Goal: Information Seeking & Learning: Learn about a topic

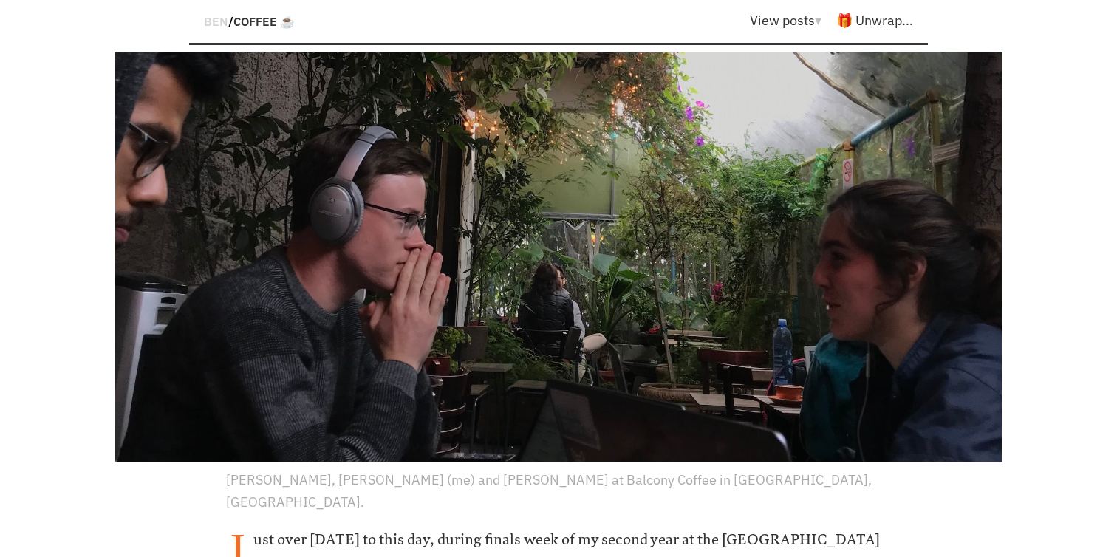
scroll to position [358, 0]
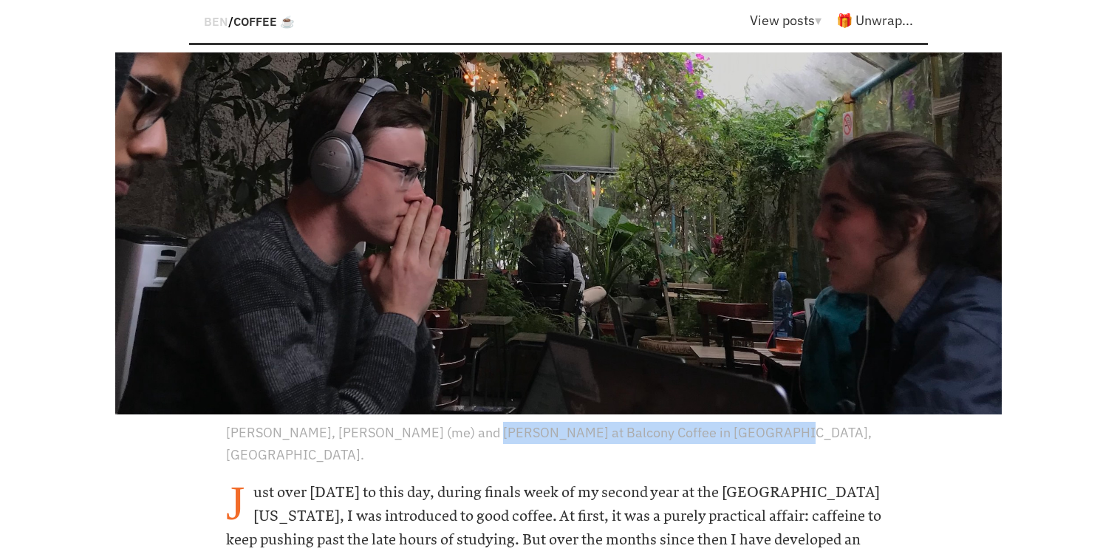
drag, startPoint x: 454, startPoint y: 393, endPoint x: 729, endPoint y: 402, distance: 275.7
click at [730, 422] on p "[PERSON_NAME], [PERSON_NAME] (me) and [PERSON_NAME] at Balcony Coffee in [GEOGR…" at bounding box center [558, 444] width 665 height 44
copy p "[PERSON_NAME] at Balcony Coffee in [GEOGRAPHIC_DATA],"
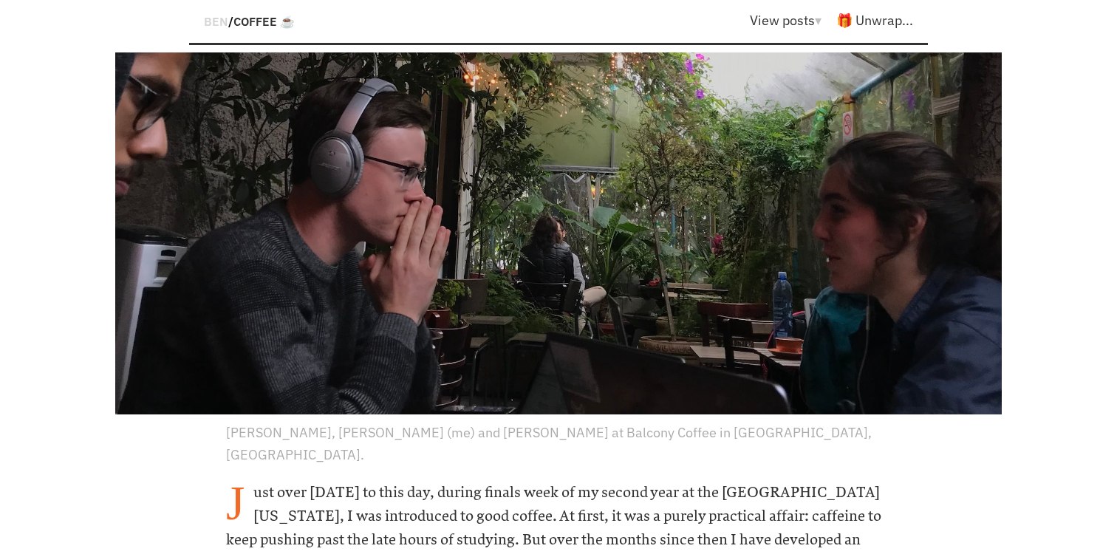
click at [566, 481] on h6 "Just over [DATE] to this day, during finals week of my second year at the [GEOG…" at bounding box center [558, 540] width 665 height 118
drag, startPoint x: 558, startPoint y: 397, endPoint x: 731, endPoint y: 398, distance: 172.9
click at [731, 422] on p "[PERSON_NAME], [PERSON_NAME] (me) and [PERSON_NAME] at Balcony Coffee in [GEOGR…" at bounding box center [558, 444] width 665 height 44
copy p "Balcony Coffee in [GEOGRAPHIC_DATA],"
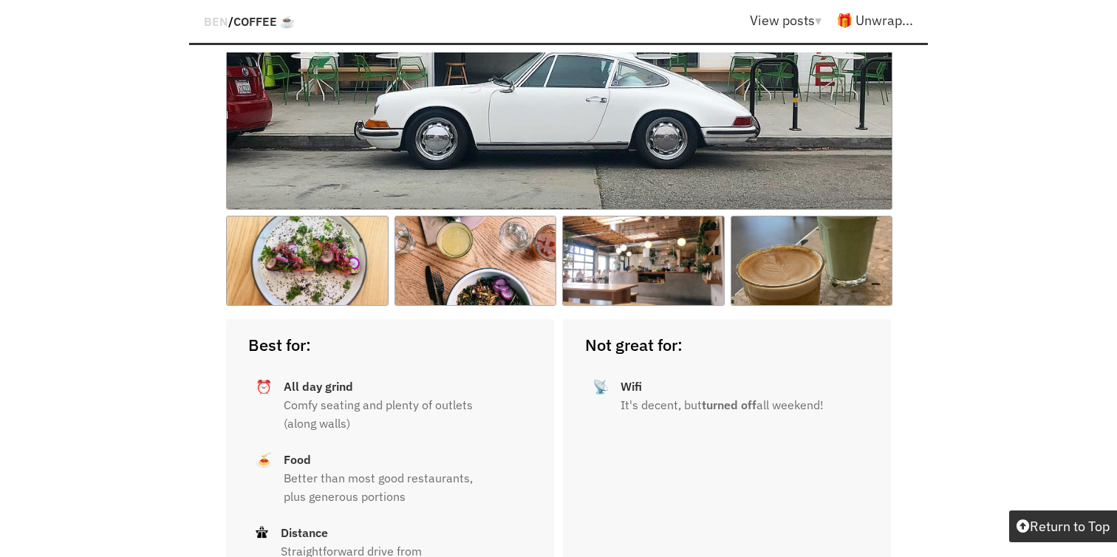
scroll to position [3425, 0]
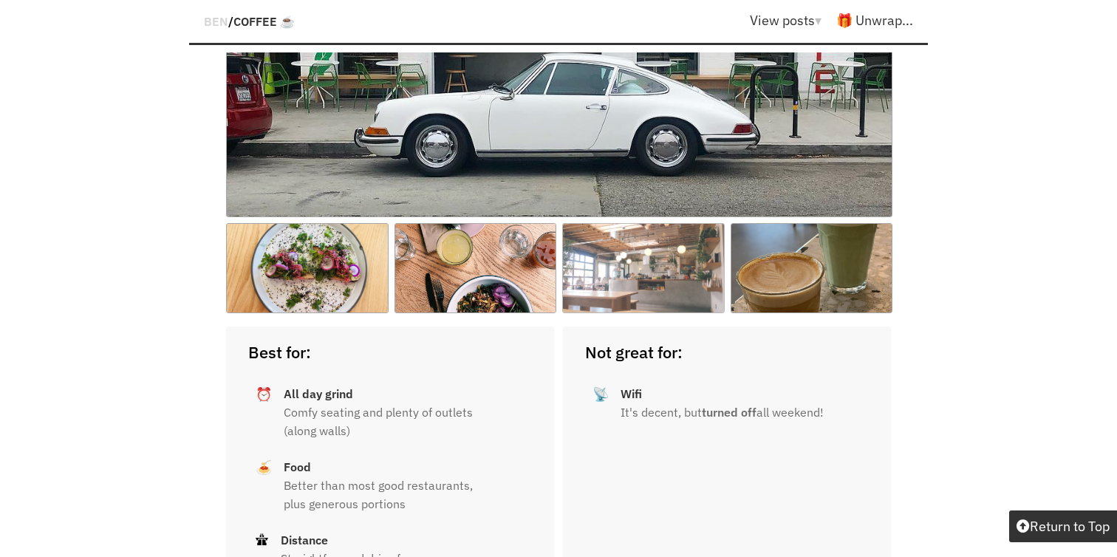
click at [610, 239] on img at bounding box center [643, 268] width 163 height 90
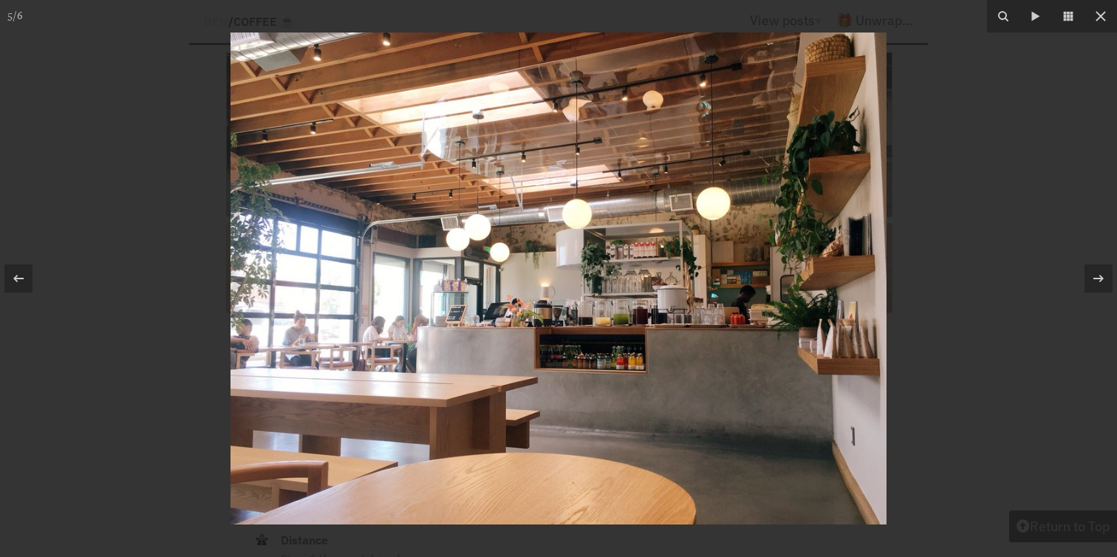
click at [1017, 135] on div at bounding box center [558, 278] width 1117 height 557
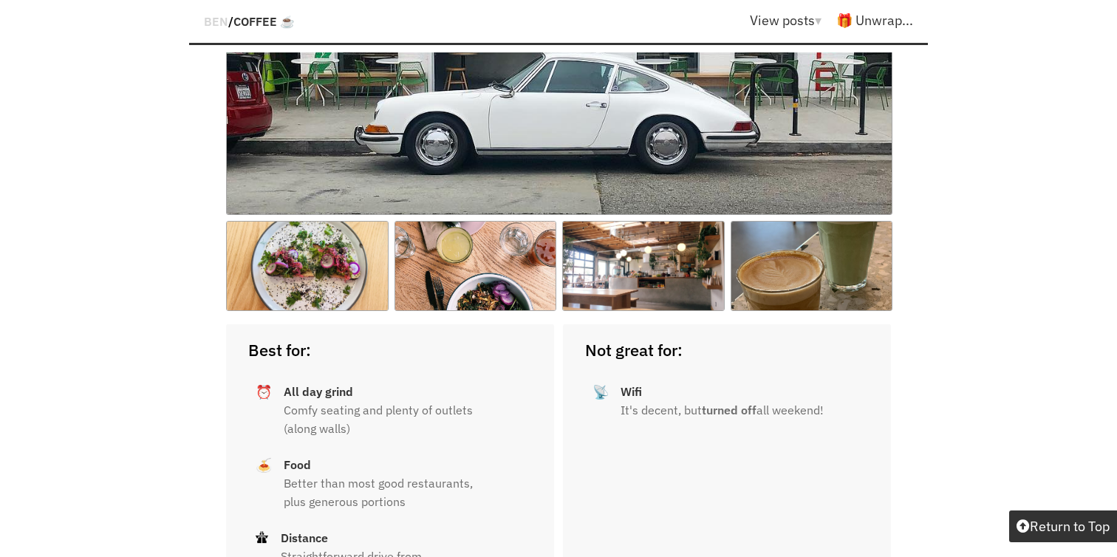
scroll to position [3415, 0]
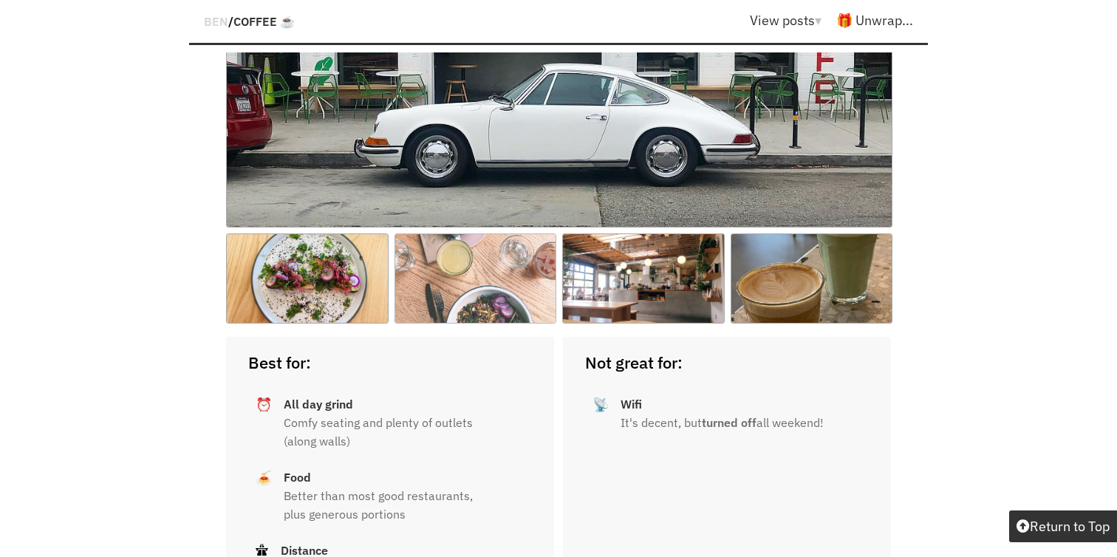
click at [527, 233] on img at bounding box center [476, 278] width 163 height 90
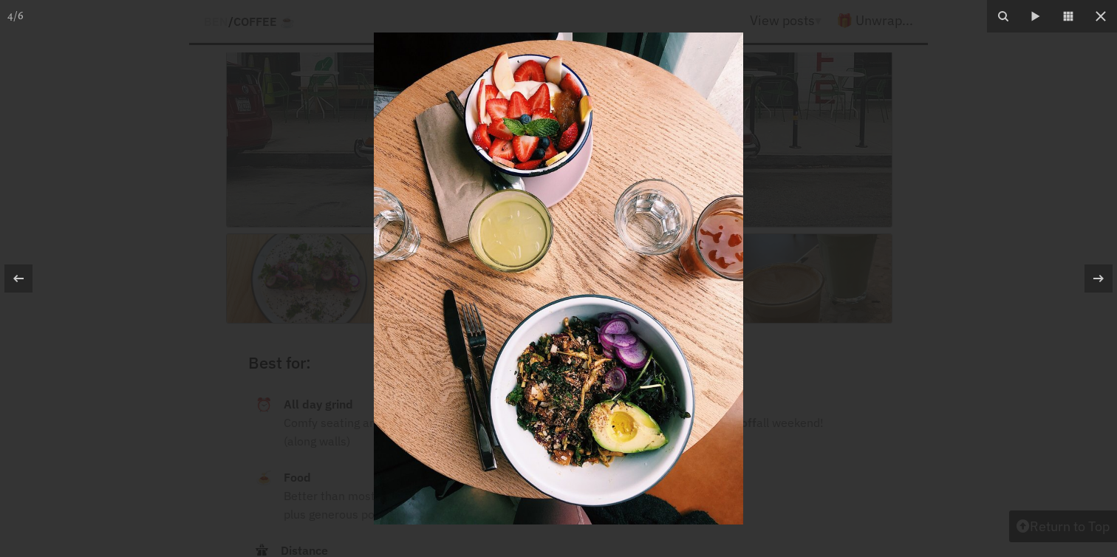
click at [971, 125] on div at bounding box center [558, 278] width 1117 height 557
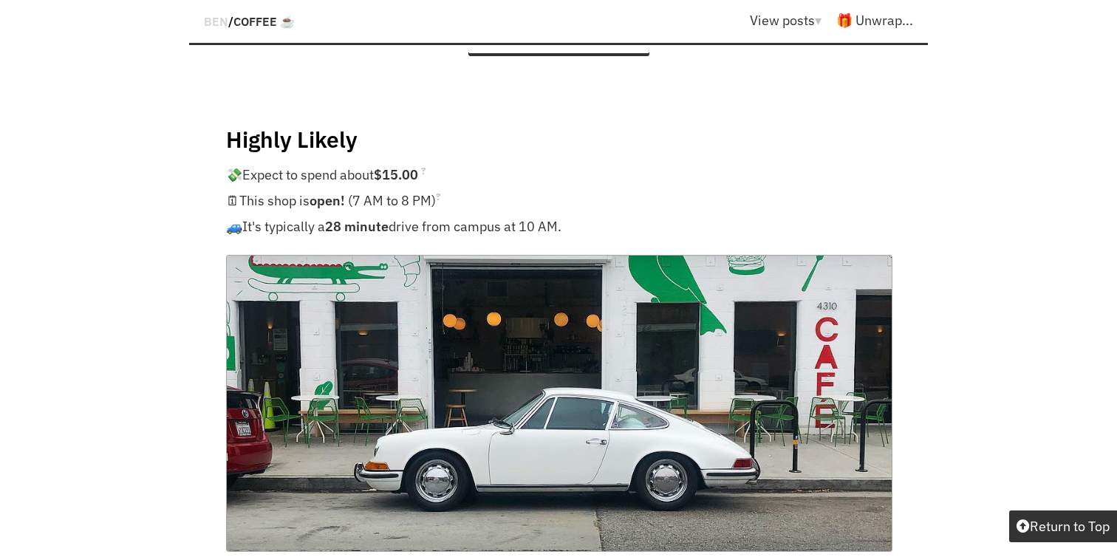
scroll to position [3085, 0]
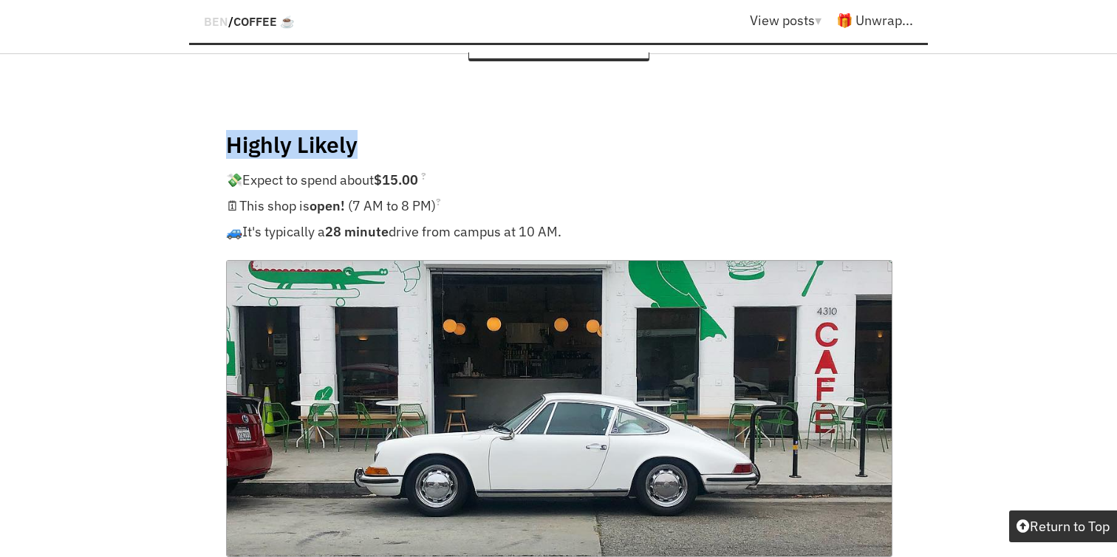
drag, startPoint x: 385, startPoint y: 76, endPoint x: 198, endPoint y: 86, distance: 187.2
copy h4 "Highly Likely"
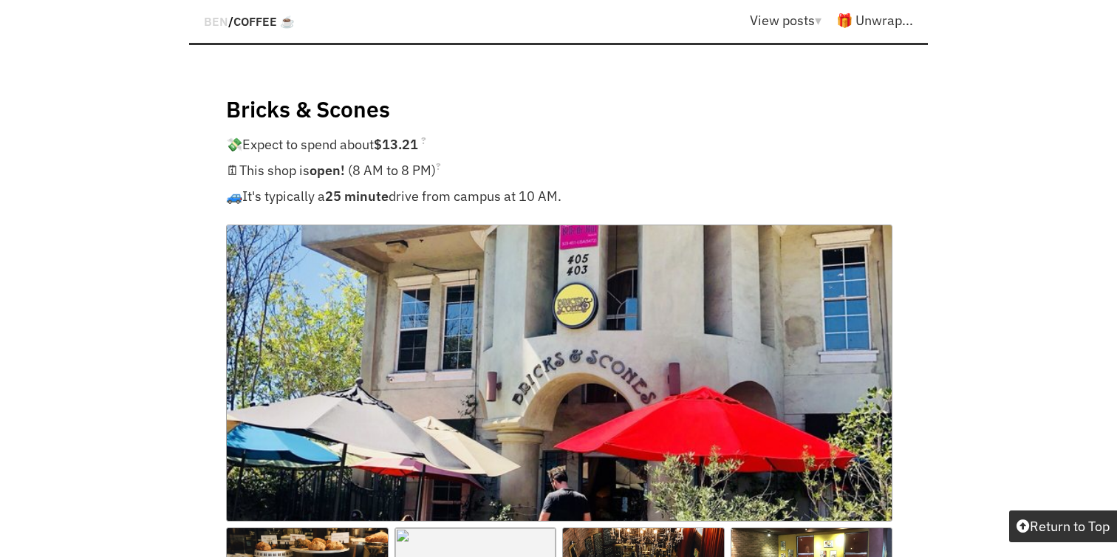
scroll to position [16950, 0]
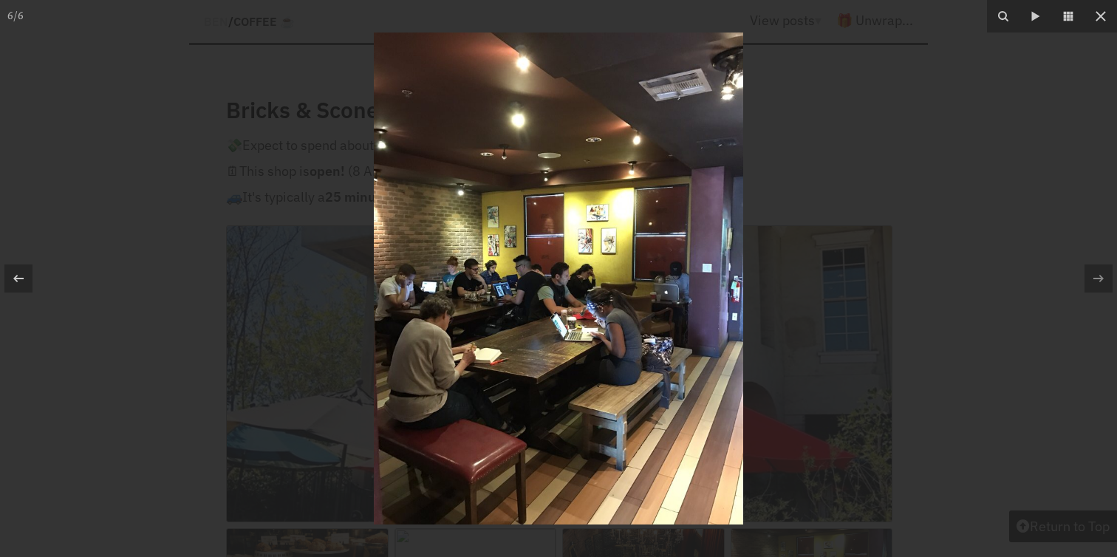
click at [849, 366] on div at bounding box center [558, 278] width 1117 height 557
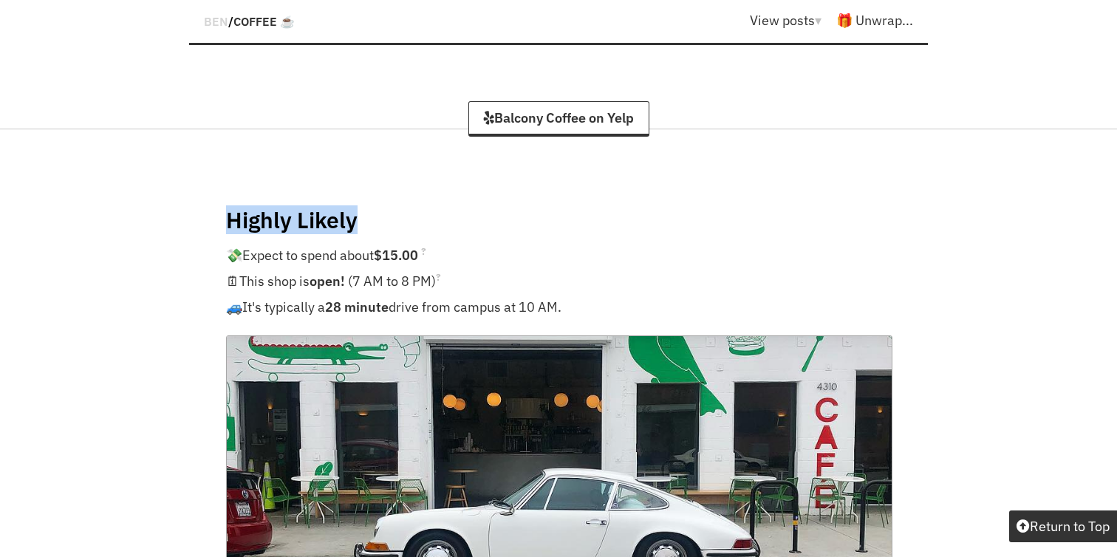
scroll to position [3008, 0]
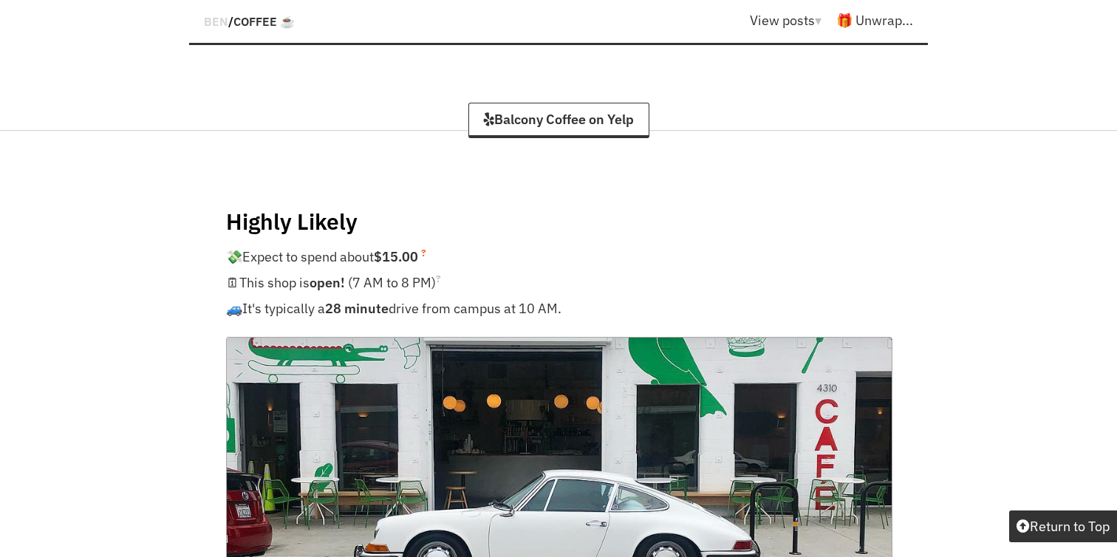
click at [493, 244] on p "💸 Expect to spend about $15.00 ?" at bounding box center [558, 257] width 665 height 26
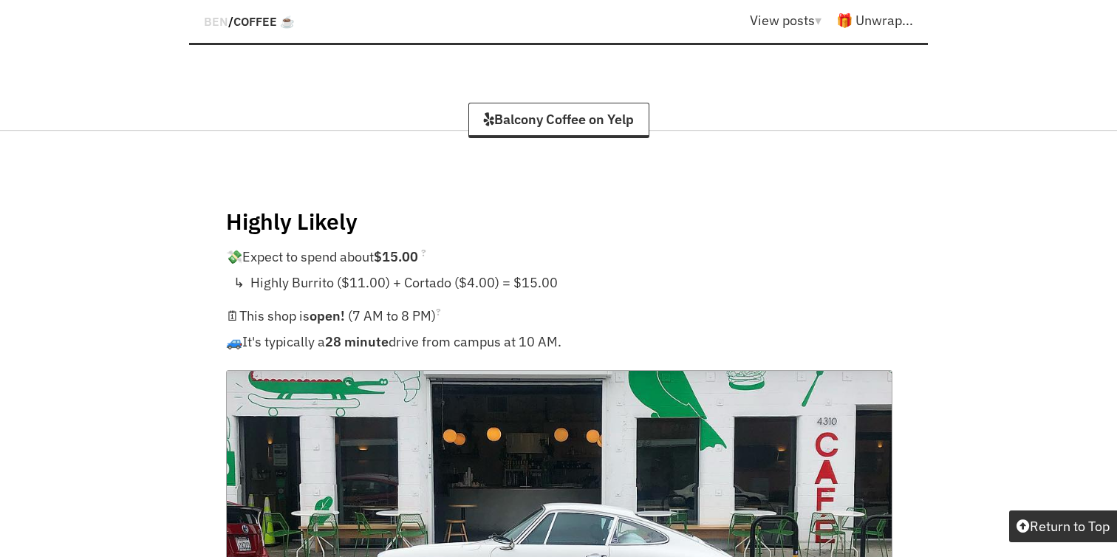
click at [300, 207] on h4 "Highly Likely" at bounding box center [558, 221] width 665 height 29
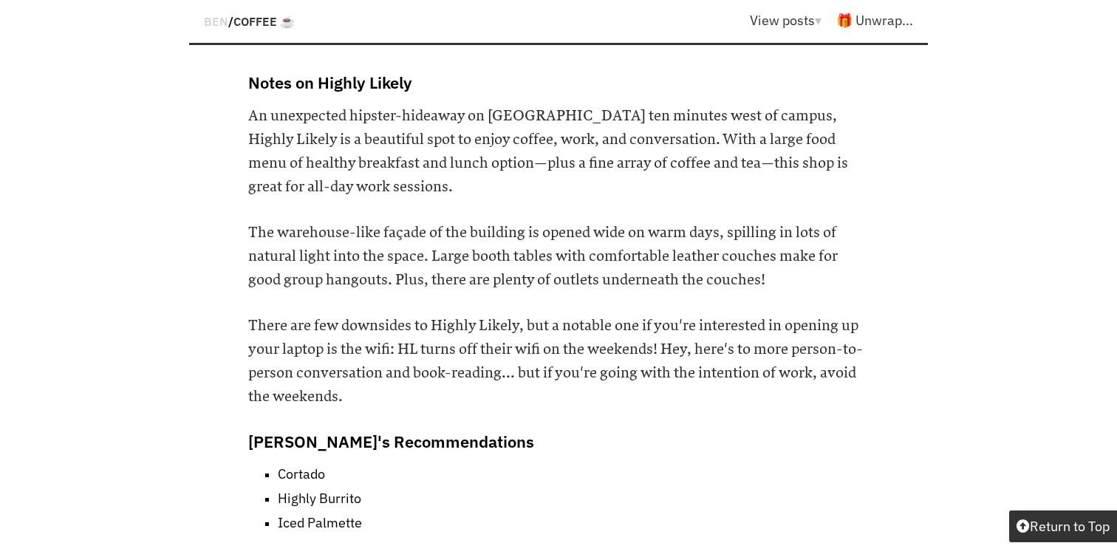
scroll to position [4128, 0]
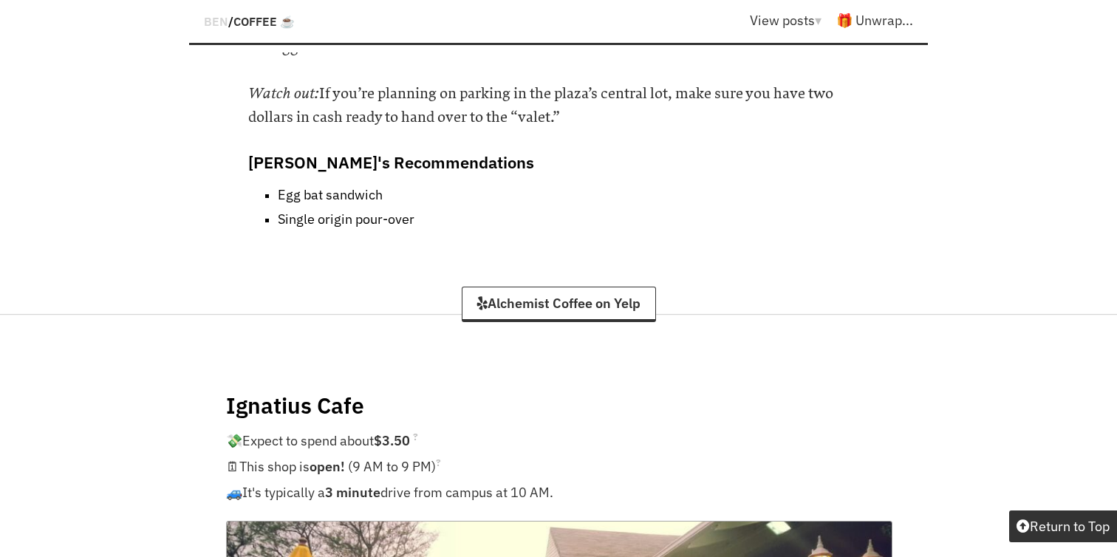
scroll to position [9140, 0]
